Goal: Find specific page/section: Find specific page/section

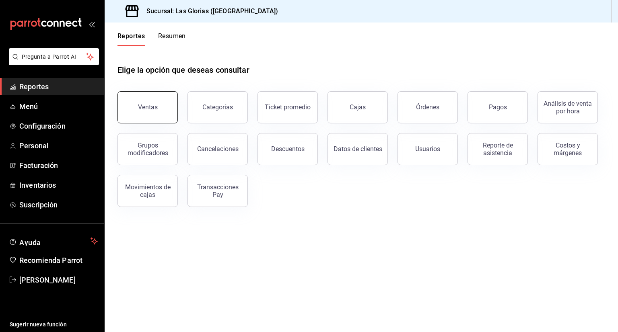
click at [150, 99] on button "Ventas" at bounding box center [148, 107] width 60 height 32
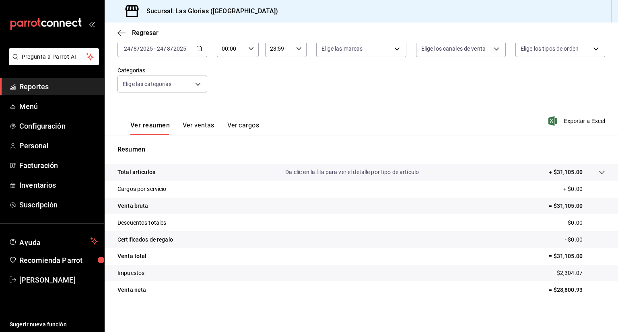
scroll to position [53, 0]
